Goal: Book appointment/travel/reservation

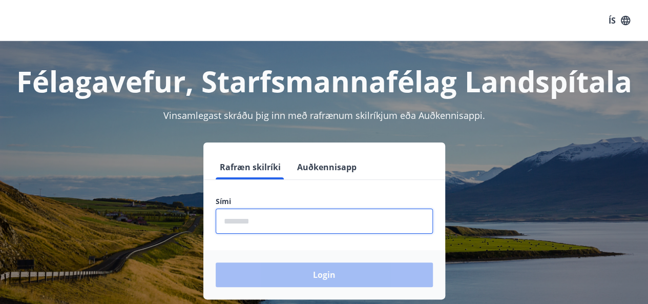
click at [288, 225] on input "phone" at bounding box center [324, 221] width 217 height 25
type input "********"
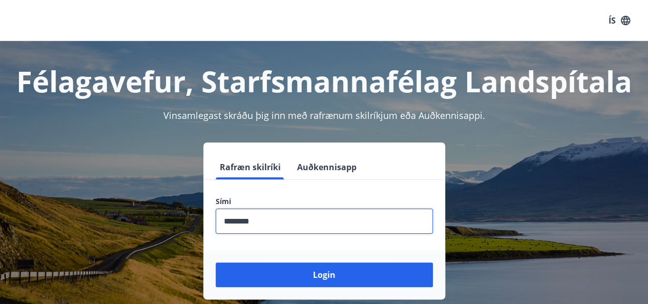
click at [216, 262] on button "Login" at bounding box center [324, 274] width 217 height 25
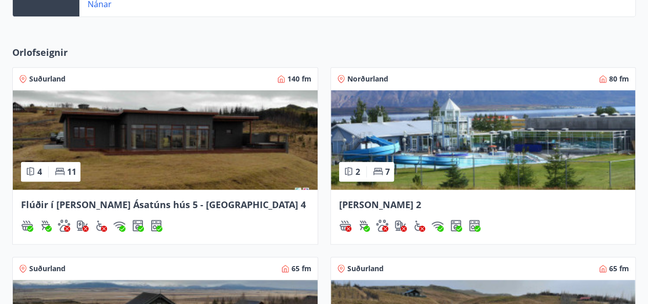
scroll to position [308, 0]
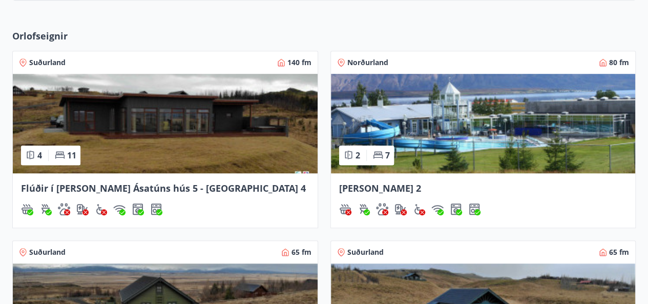
click at [175, 188] on span "Flúðir í [PERSON_NAME] Ásatúns hús 5 - [GEOGRAPHIC_DATA] 4" at bounding box center [163, 188] width 285 height 12
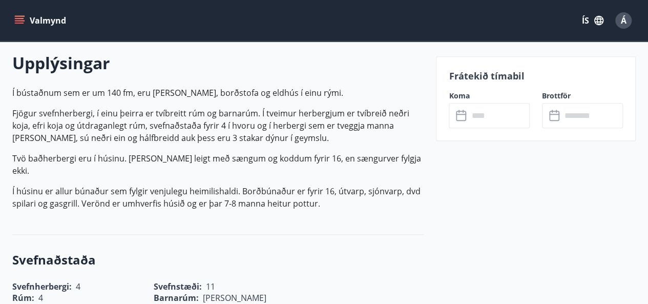
scroll to position [308, 0]
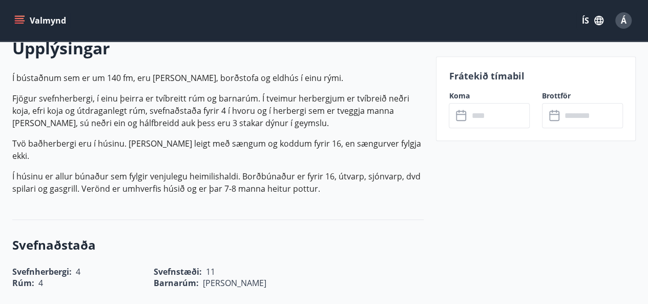
click at [465, 120] on icon at bounding box center [461, 116] width 10 height 10
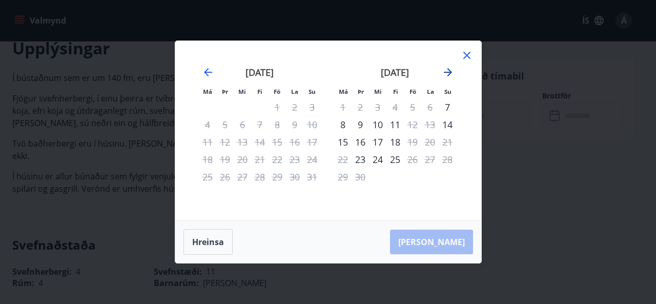
click at [447, 73] on icon "Move forward to switch to the next month." at bounding box center [448, 72] width 12 height 12
click at [468, 58] on icon at bounding box center [467, 55] width 12 height 12
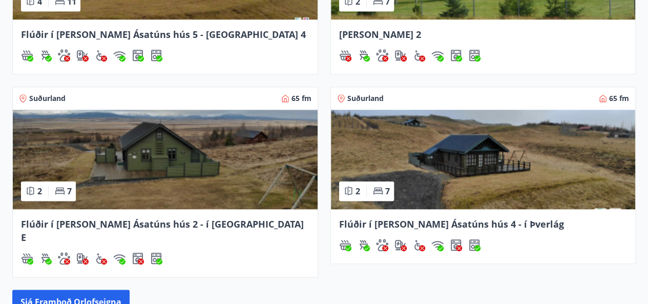
scroll to position [513, 0]
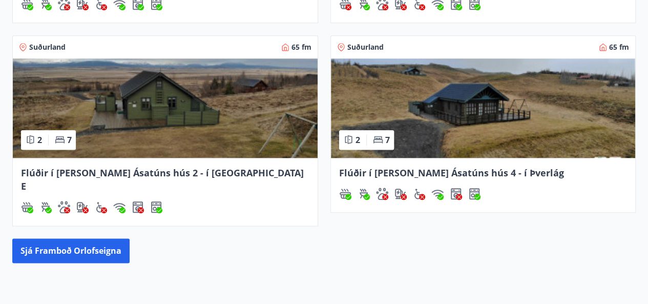
click at [178, 169] on span "Flúðir í [PERSON_NAME] Ásatúns hús 2 - í [GEOGRAPHIC_DATA] E" at bounding box center [162, 180] width 283 height 26
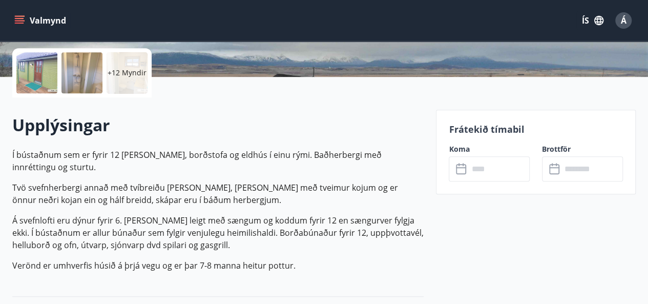
scroll to position [308, 0]
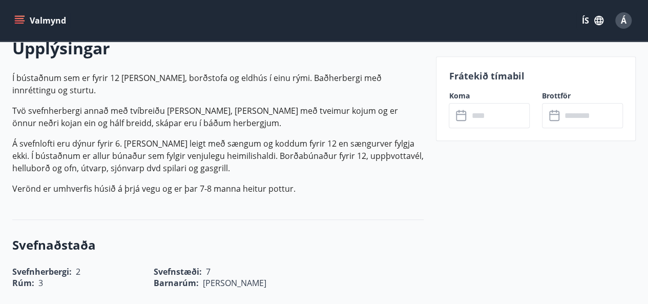
click at [462, 113] on icon at bounding box center [462, 116] width 12 height 12
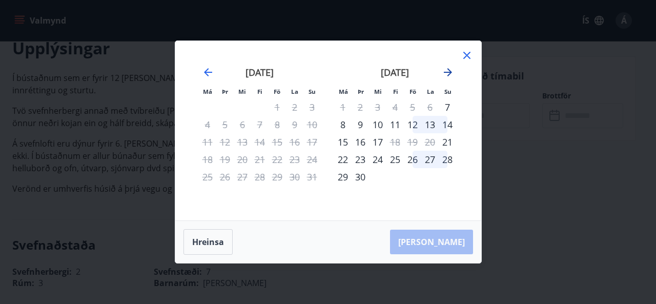
click at [446, 72] on icon "Move forward to switch to the next month." at bounding box center [448, 72] width 8 height 8
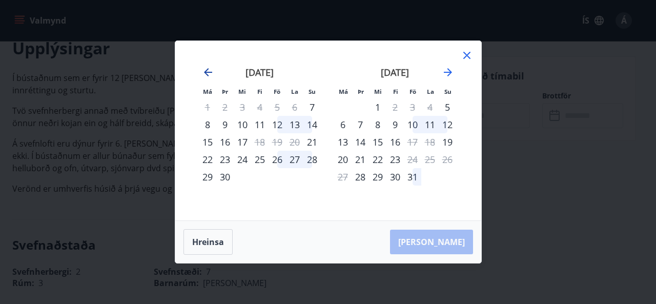
click at [210, 70] on icon "Move backward to switch to the previous month." at bounding box center [208, 72] width 12 height 12
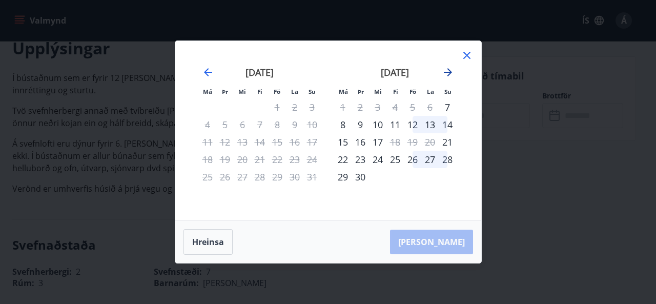
click at [450, 72] on icon "Move forward to switch to the next month." at bounding box center [448, 72] width 12 height 12
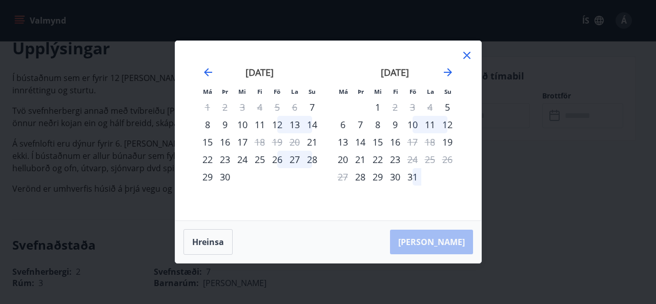
click at [469, 53] on icon at bounding box center [466, 55] width 7 height 7
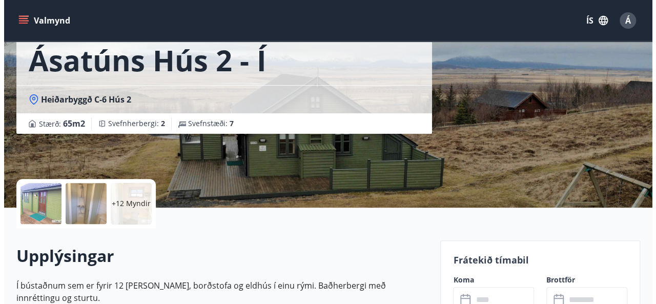
scroll to position [103, 0]
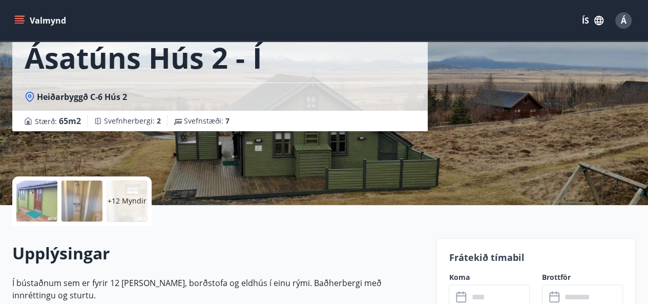
click at [120, 200] on p "+12 Myndir" at bounding box center [127, 201] width 39 height 10
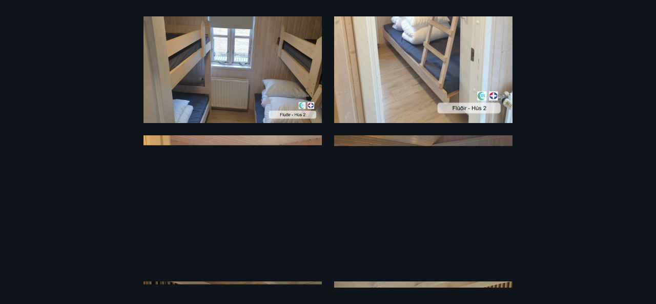
scroll to position [684, 0]
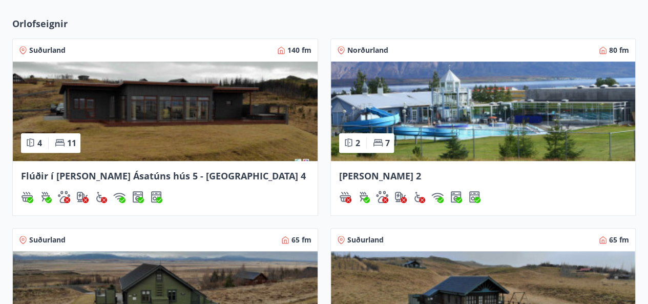
scroll to position [359, 0]
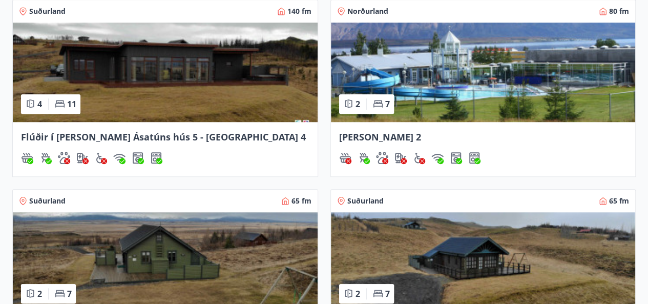
click at [178, 135] on span "Flúðir í [PERSON_NAME] Ásatúns hús 5 - [GEOGRAPHIC_DATA] 4" at bounding box center [163, 137] width 285 height 12
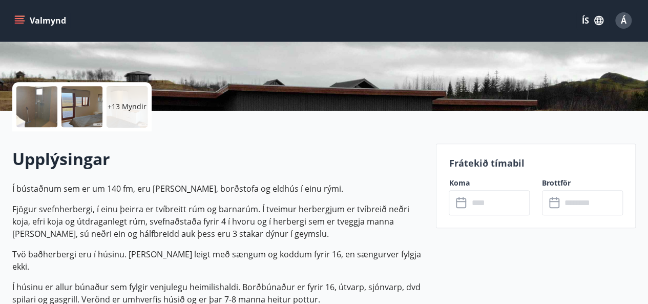
scroll to position [256, 0]
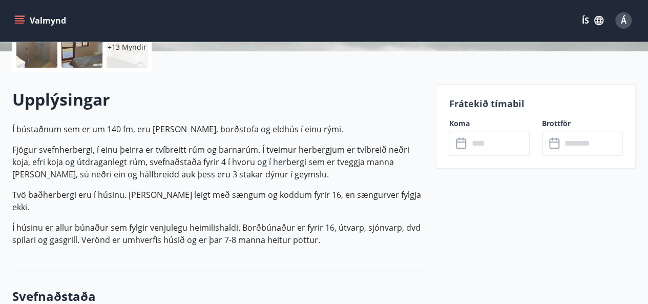
click at [458, 141] on icon at bounding box center [461, 141] width 10 height 1
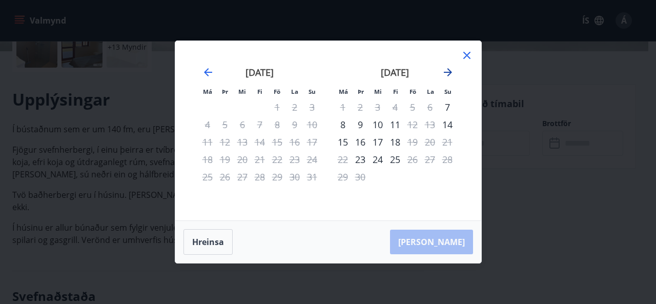
click at [448, 75] on icon "Move forward to switch to the next month." at bounding box center [448, 72] width 12 height 12
click at [464, 56] on icon at bounding box center [467, 55] width 12 height 12
